Goal: Book appointment/travel/reservation

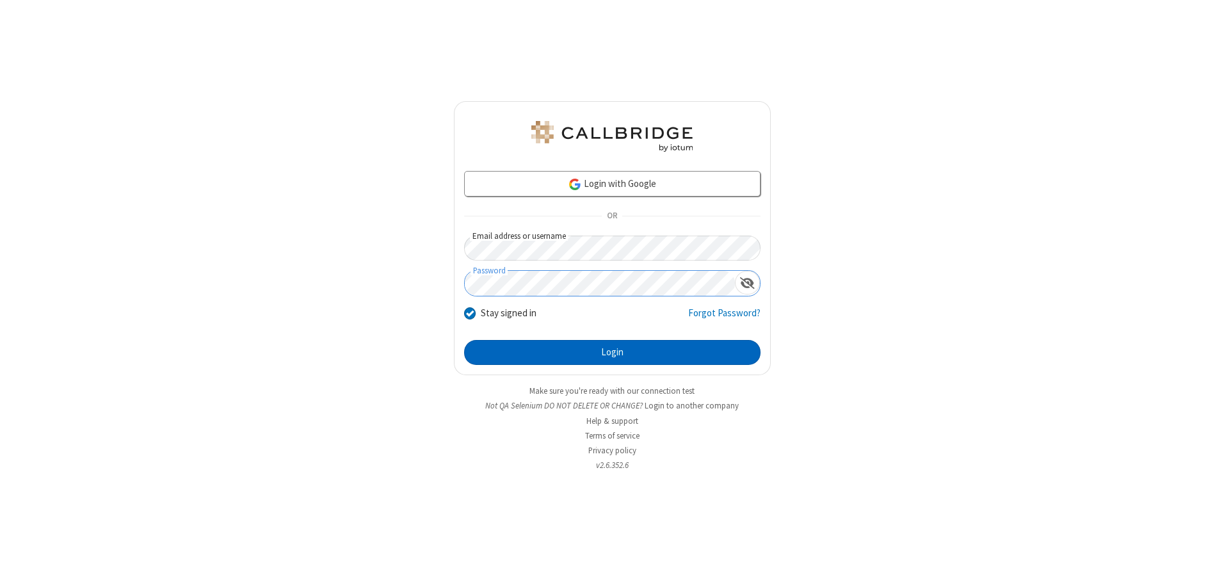
click at [612, 352] on button "Login" at bounding box center [612, 353] width 296 height 26
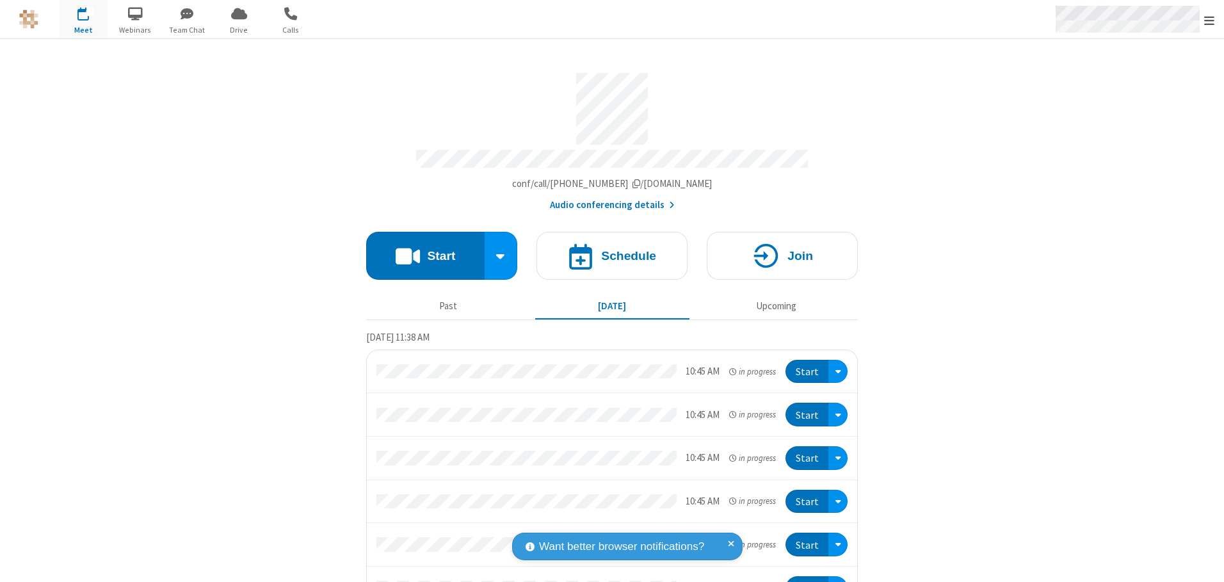
click at [1209, 20] on span "Open menu" at bounding box center [1209, 20] width 10 height 13
click at [83, 19] on span "button" at bounding box center [84, 14] width 48 height 22
click at [607, 251] on h4 "Schedule" at bounding box center [628, 256] width 55 height 12
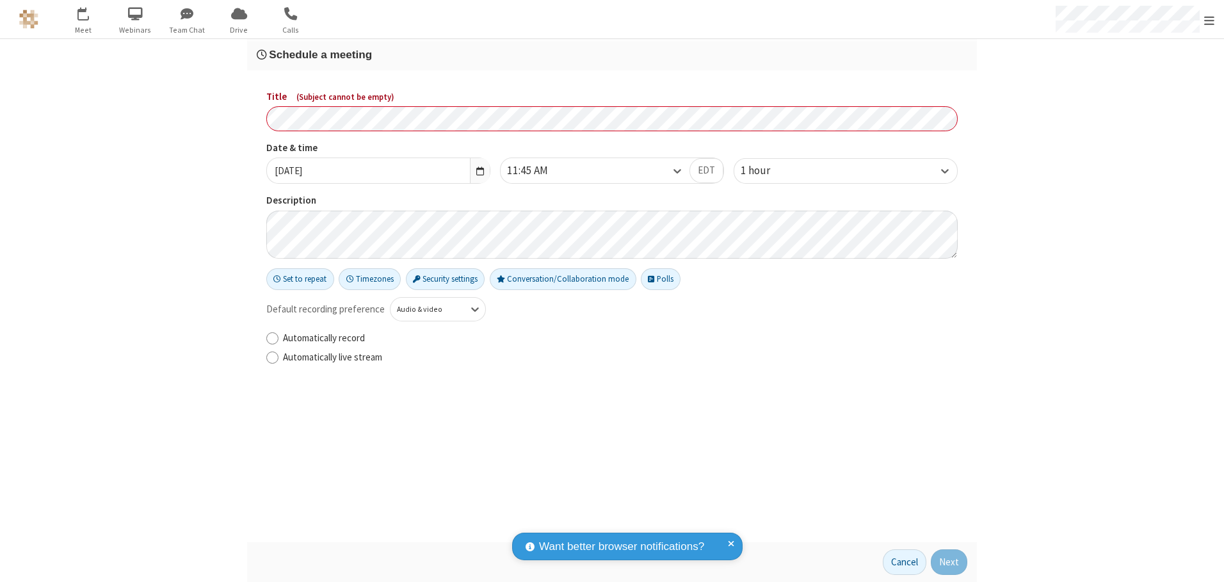
click at [612, 54] on h3 "Schedule a meeting" at bounding box center [612, 55] width 711 height 12
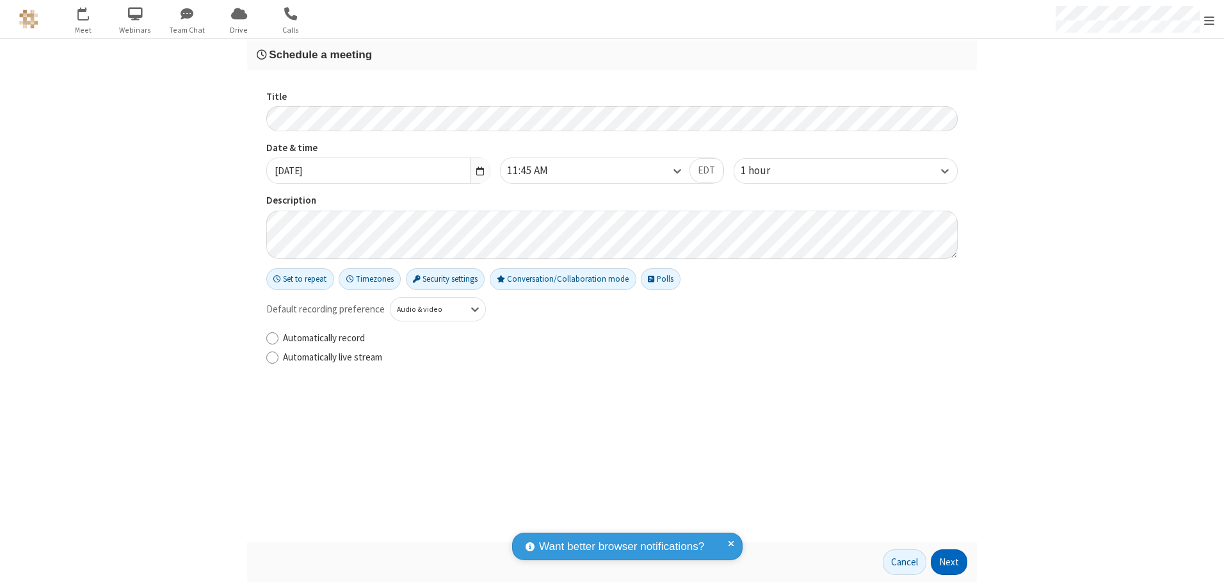
click at [949, 562] on button "Next" at bounding box center [949, 562] width 36 height 26
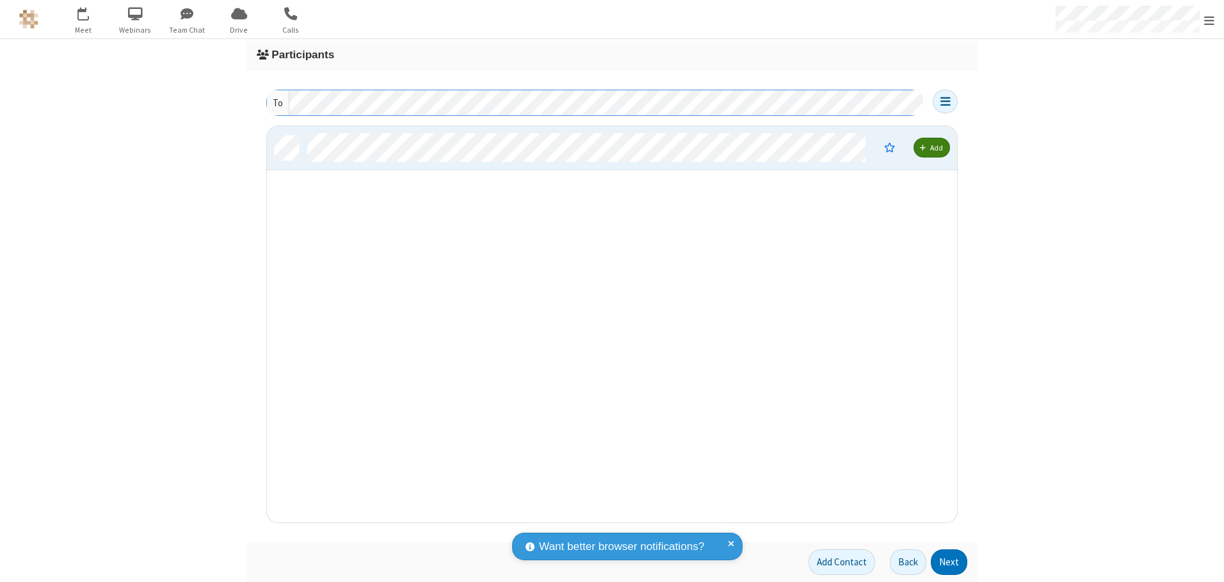
scroll to position [387, 681]
click at [949, 562] on button "Next" at bounding box center [949, 562] width 36 height 26
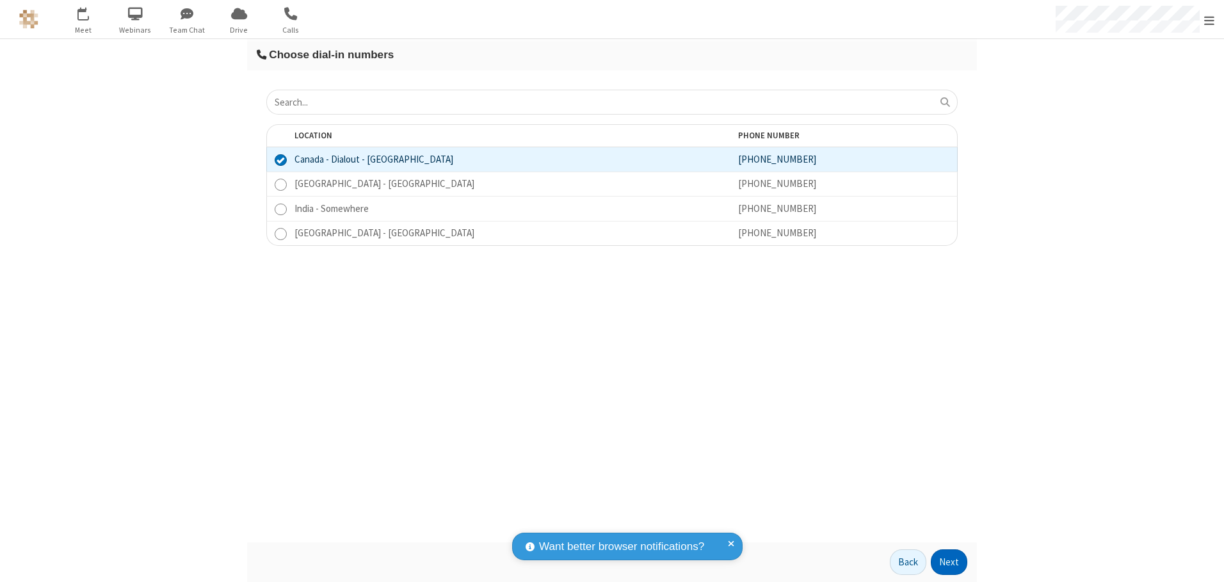
click at [949, 562] on button "Next" at bounding box center [949, 562] width 36 height 26
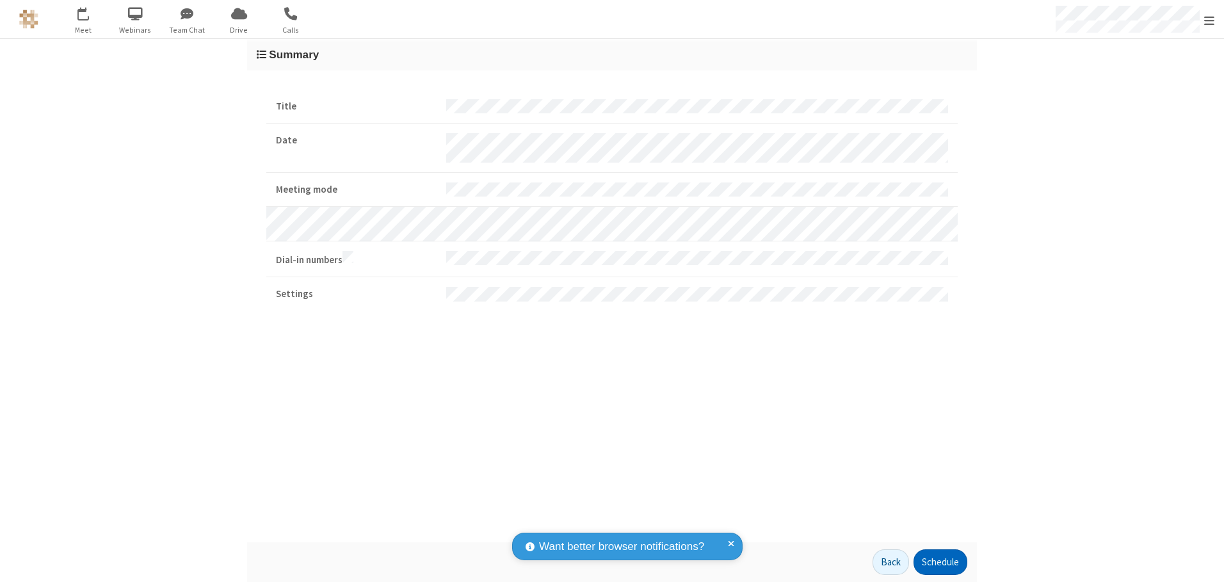
click at [940, 562] on button "Schedule" at bounding box center [941, 562] width 54 height 26
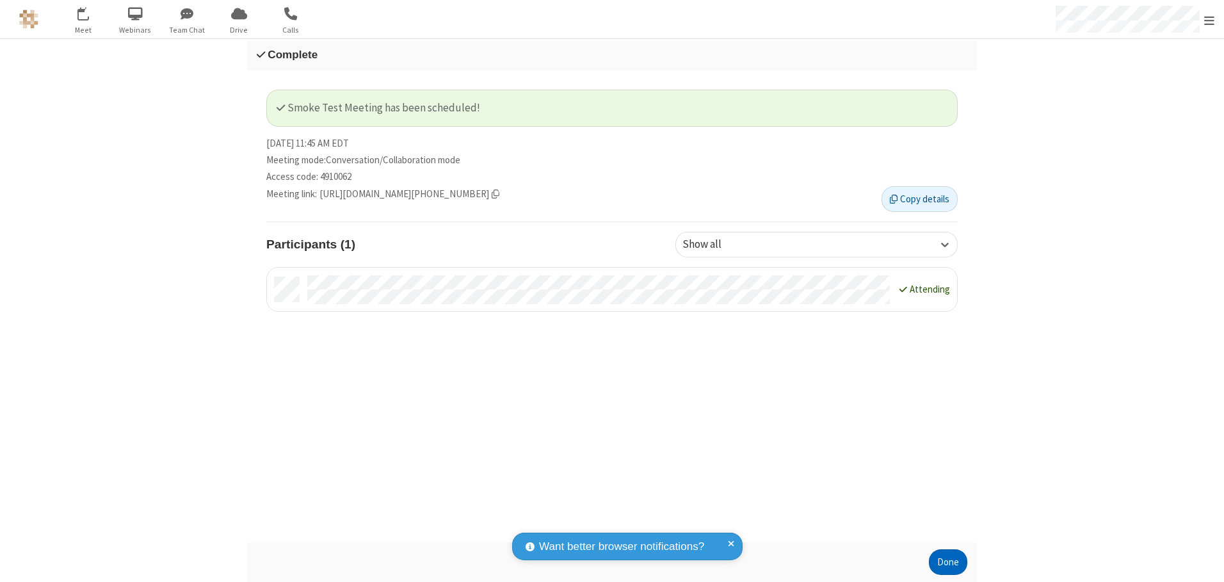
click at [948, 562] on button "Done" at bounding box center [948, 562] width 38 height 26
